Goal: Information Seeking & Learning: Learn about a topic

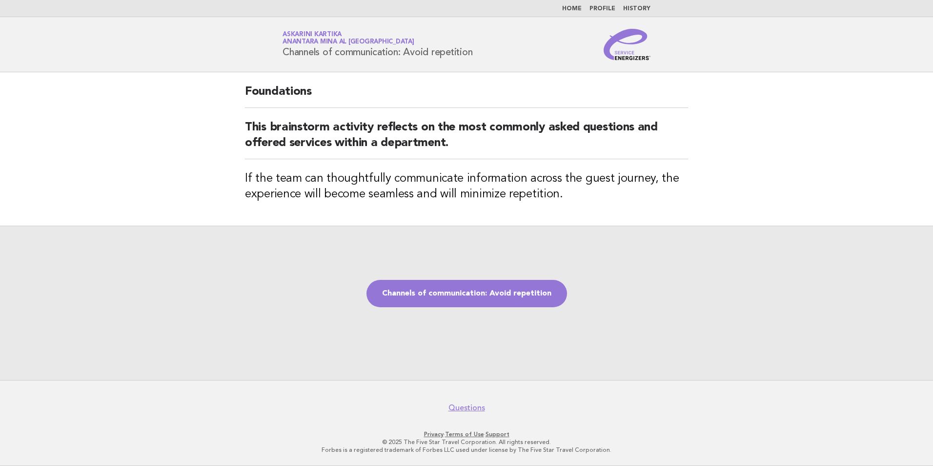
click at [578, 9] on link "Home" at bounding box center [572, 9] width 20 height 6
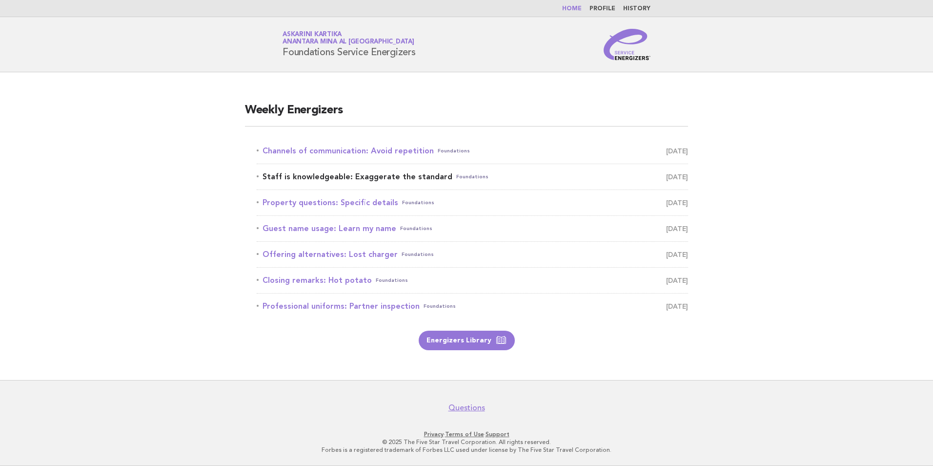
click at [387, 178] on link "Staff is knowledgeable: Exaggerate the standard Foundations [DATE]" at bounding box center [473, 177] width 432 height 14
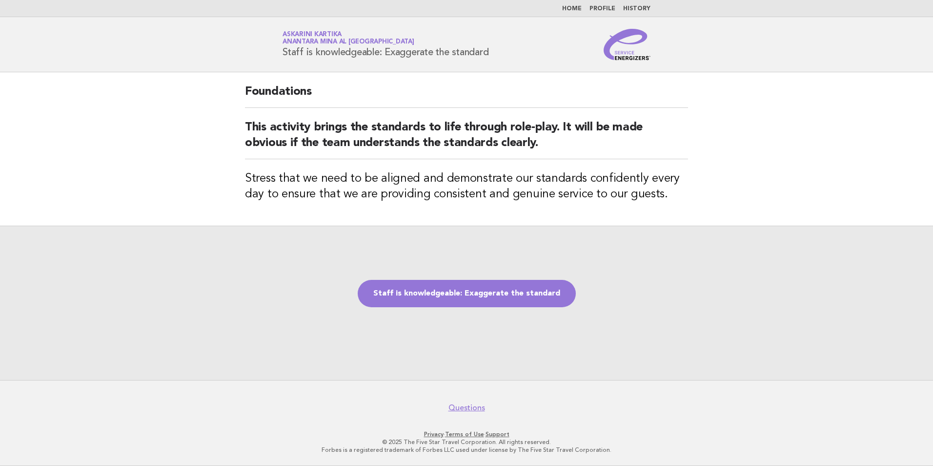
drag, startPoint x: 494, startPoint y: 52, endPoint x: 282, endPoint y: 58, distance: 212.5
click at [282, 58] on div "Service Energizers Askarini Kartika Anantara Mina al [GEOGRAPHIC_DATA] Staff is…" at bounding box center [466, 44] width 395 height 31
copy h1 "Staff is knowledgeable: Exaggerate the standard"
